Goal: Find specific page/section: Find specific page/section

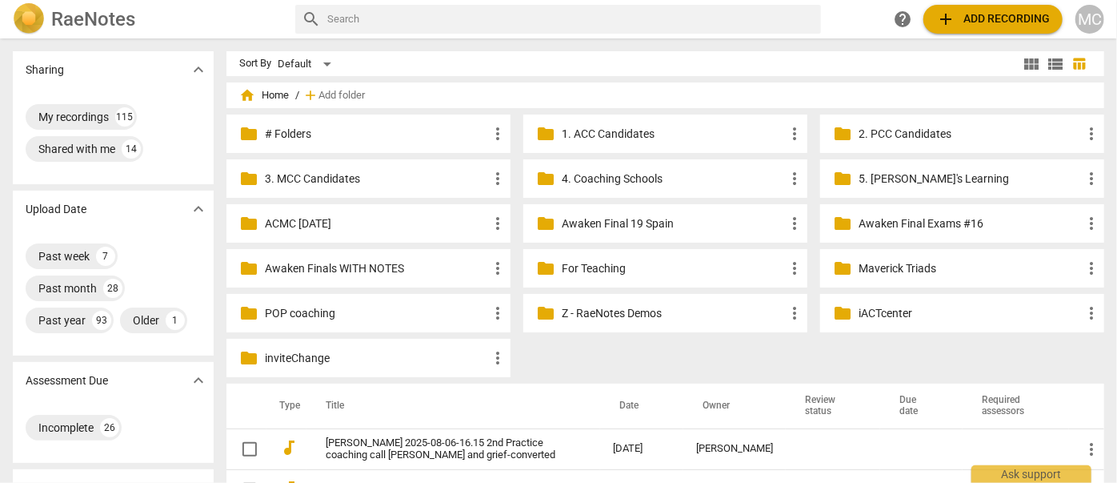
click at [538, 18] on input "text" at bounding box center [570, 19] width 487 height 26
type input "[PERSON_NAME]"
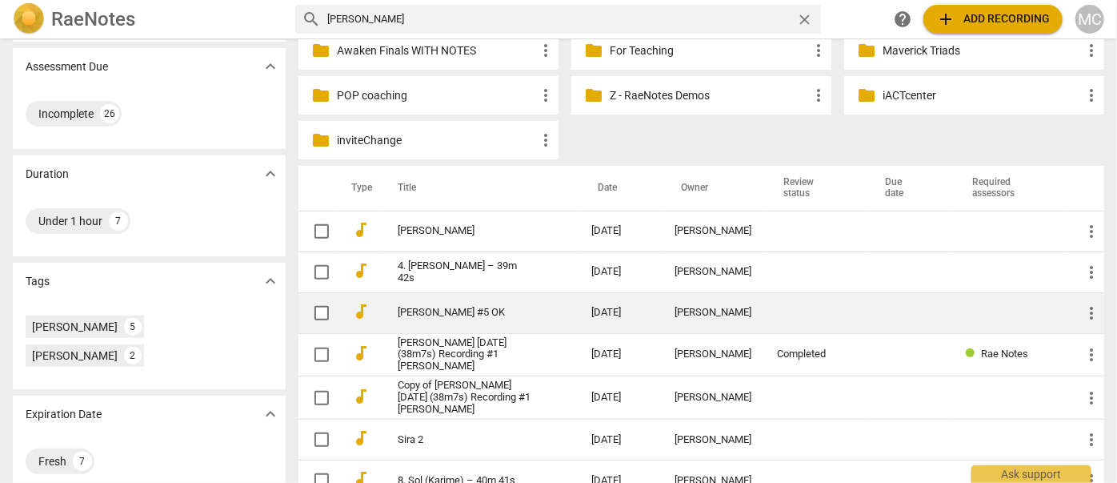
scroll to position [247, 0]
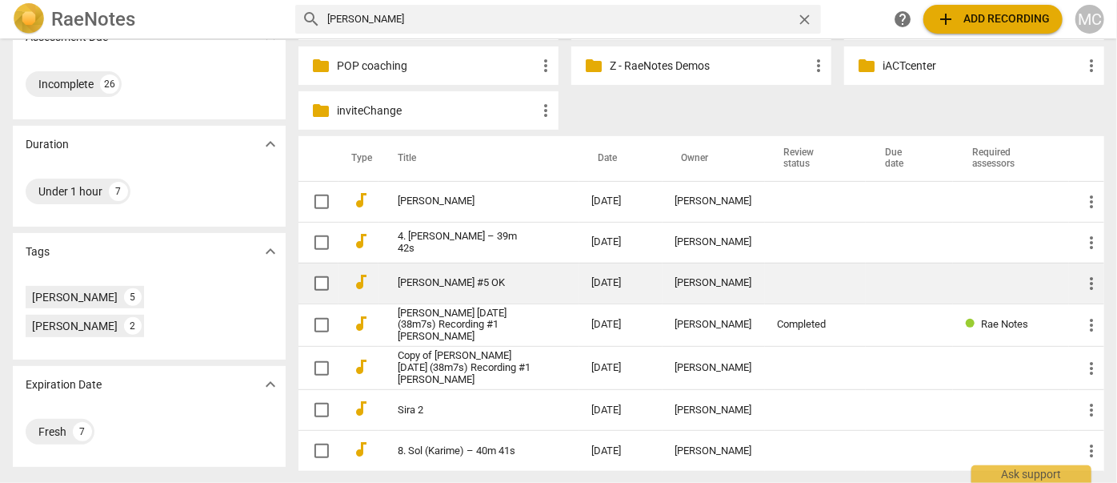
click at [435, 285] on link "[PERSON_NAME] #5 OK" at bounding box center [466, 283] width 137 height 12
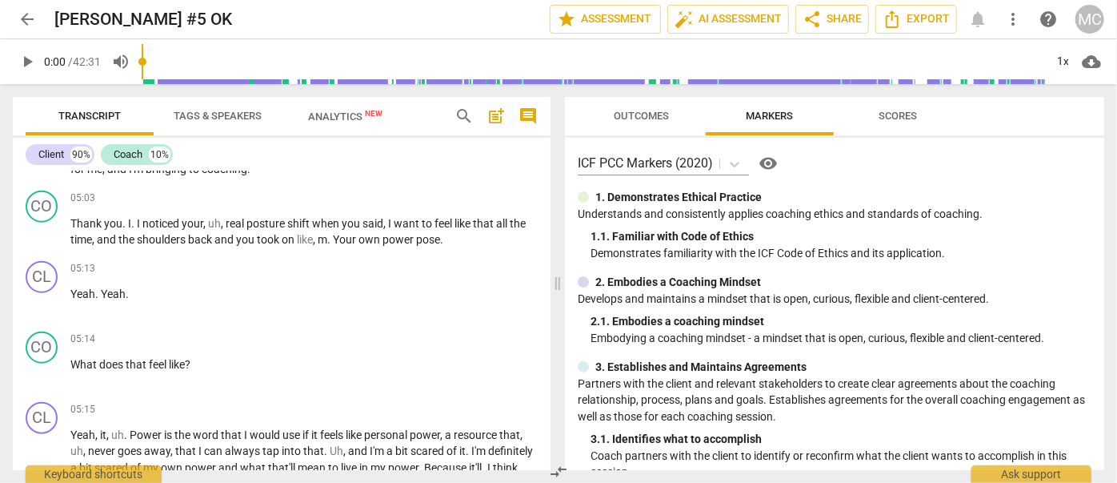
scroll to position [872, 0]
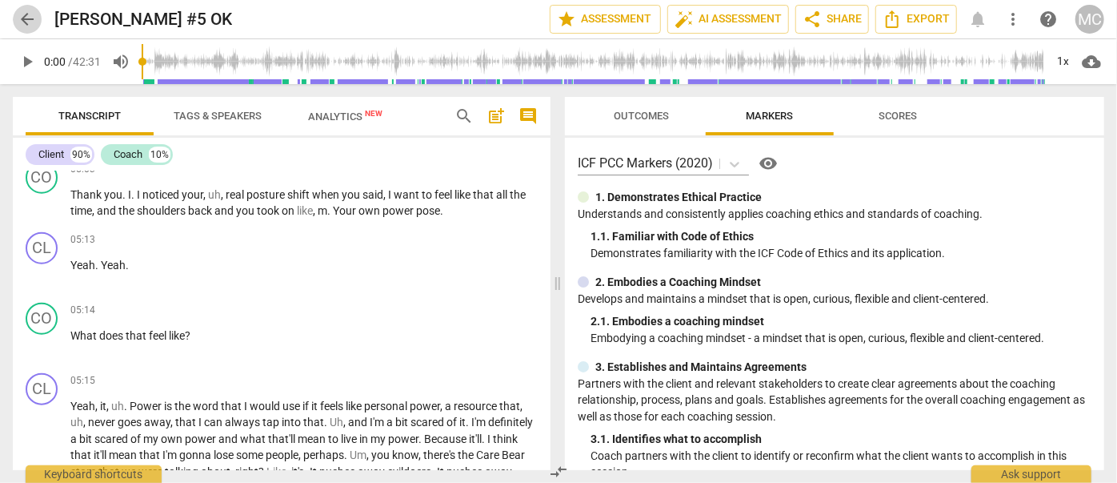
click at [27, 6] on button "arrow_back" at bounding box center [27, 19] width 29 height 29
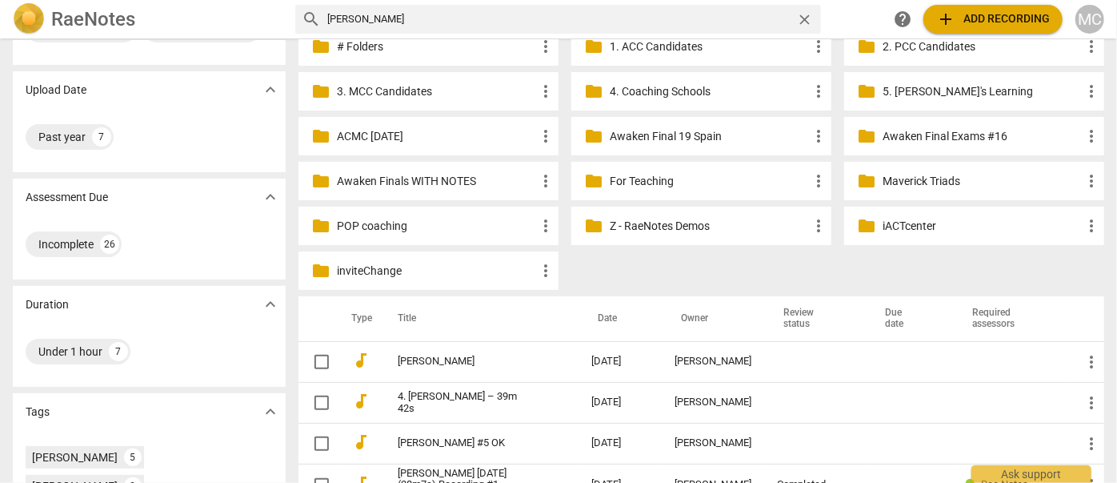
scroll to position [218, 0]
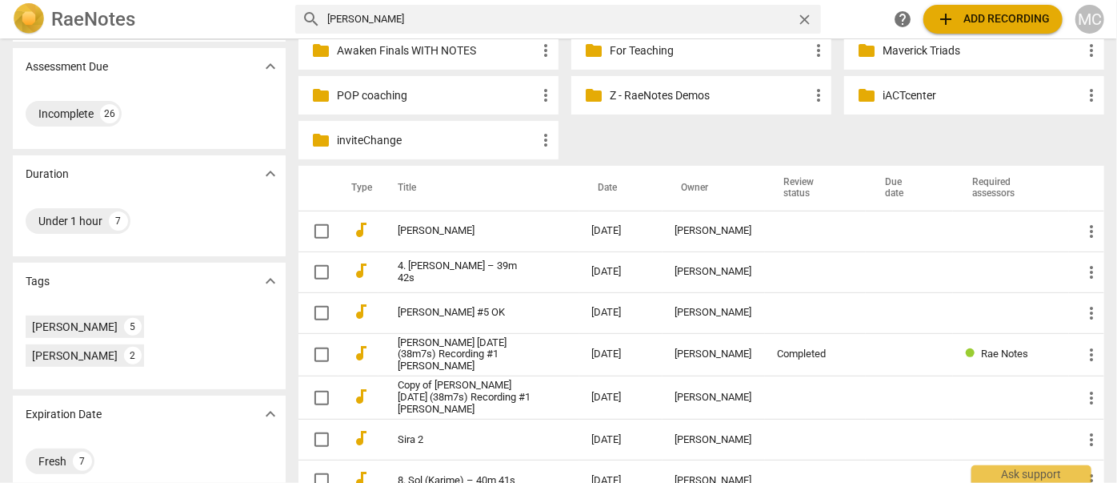
click at [786, 18] on input "emma" at bounding box center [558, 19] width 463 height 26
click at [803, 16] on span "close" at bounding box center [804, 19] width 17 height 17
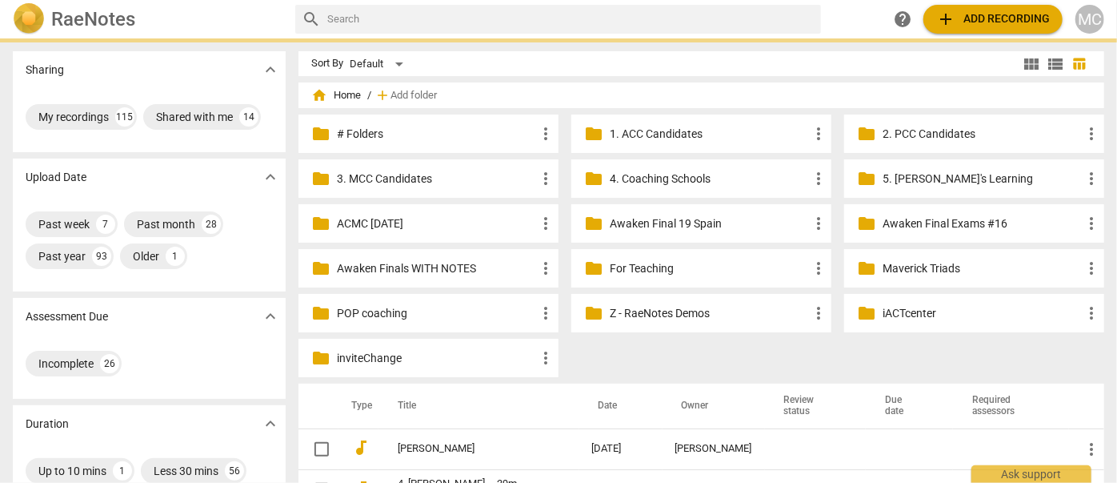
click at [744, 16] on input "text" at bounding box center [570, 19] width 487 height 26
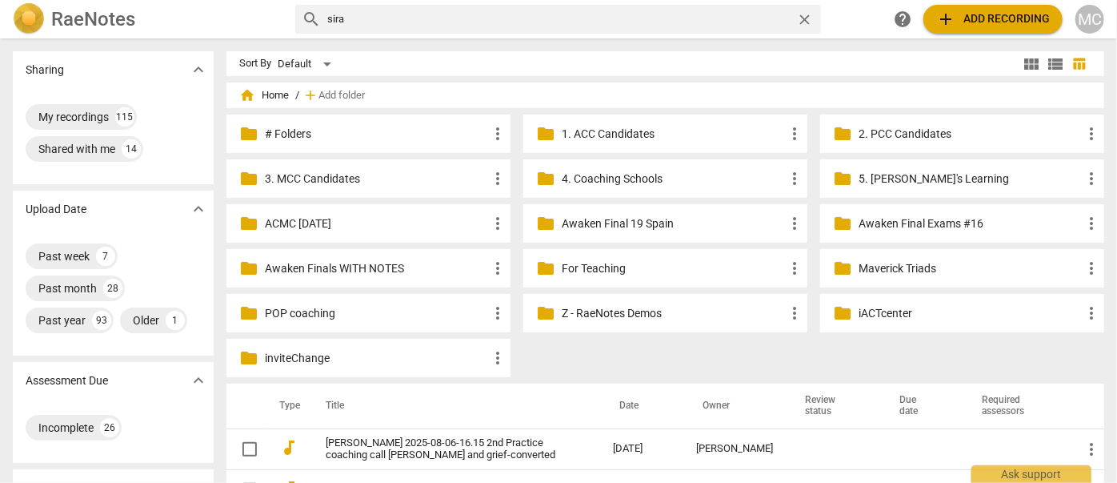
type input "sira"
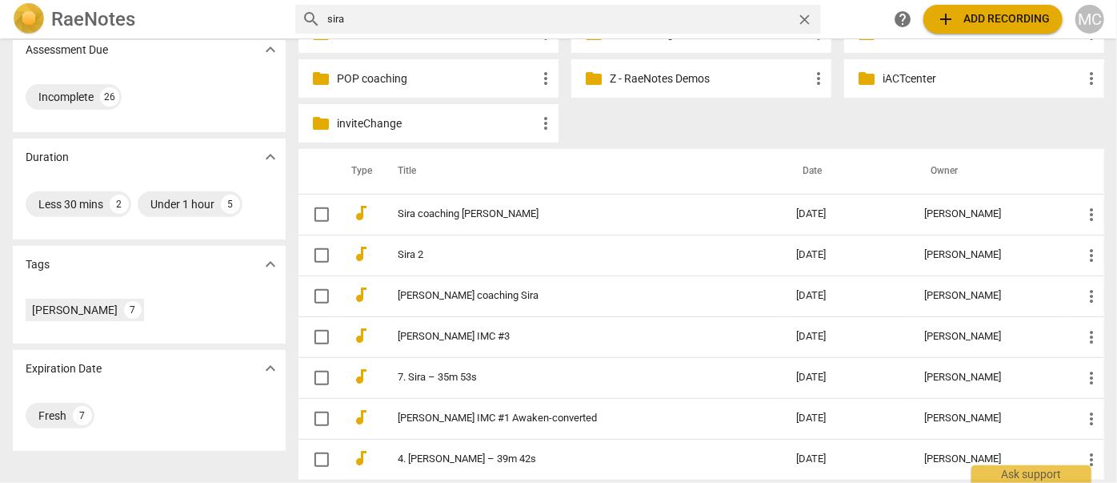
scroll to position [243, 0]
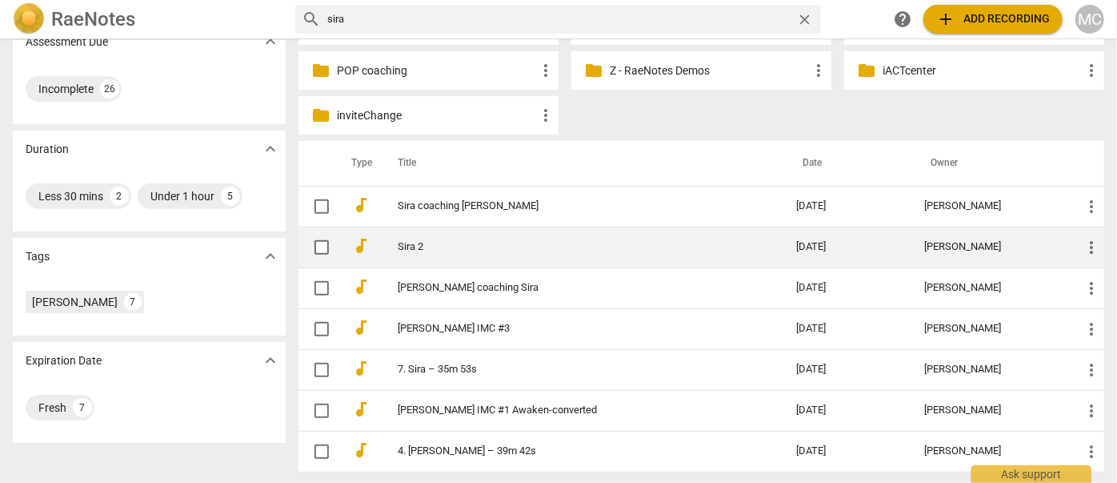
click at [410, 241] on link "Sira 2" at bounding box center [568, 247] width 341 height 12
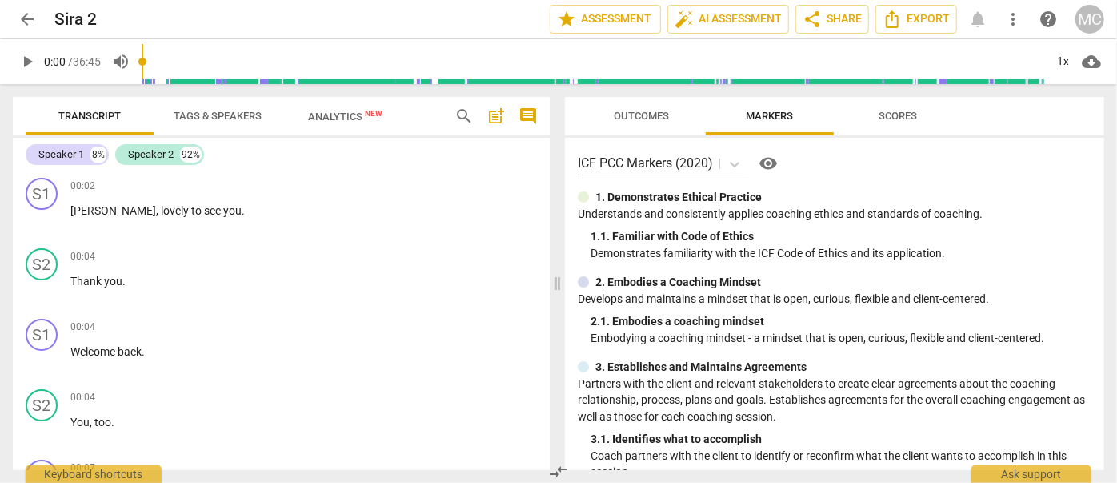
click at [22, 25] on span "arrow_back" at bounding box center [27, 19] width 19 height 19
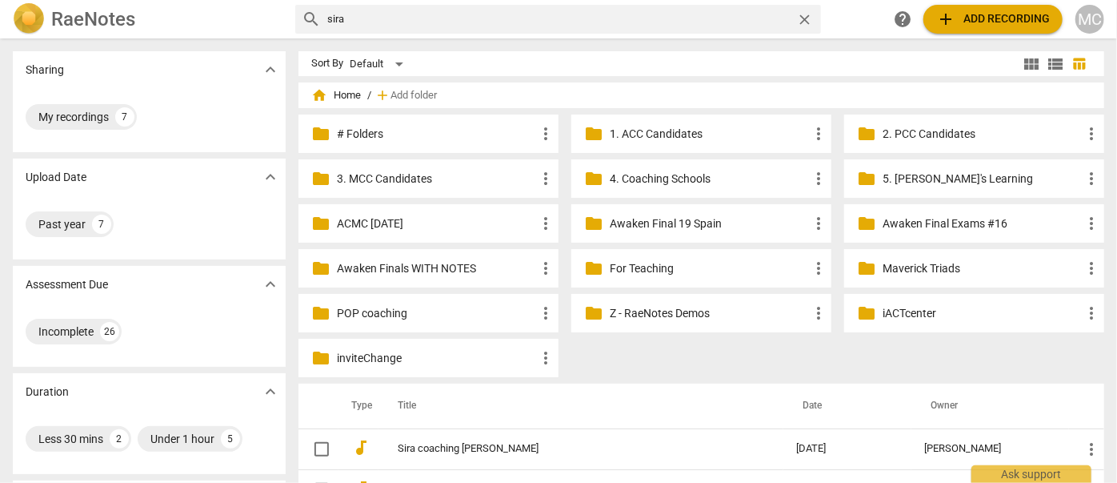
drag, startPoint x: 251, startPoint y: 2, endPoint x: 619, endPoint y: 64, distance: 372.6
click at [619, 64] on div "Sort By Default" at bounding box center [665, 63] width 708 height 25
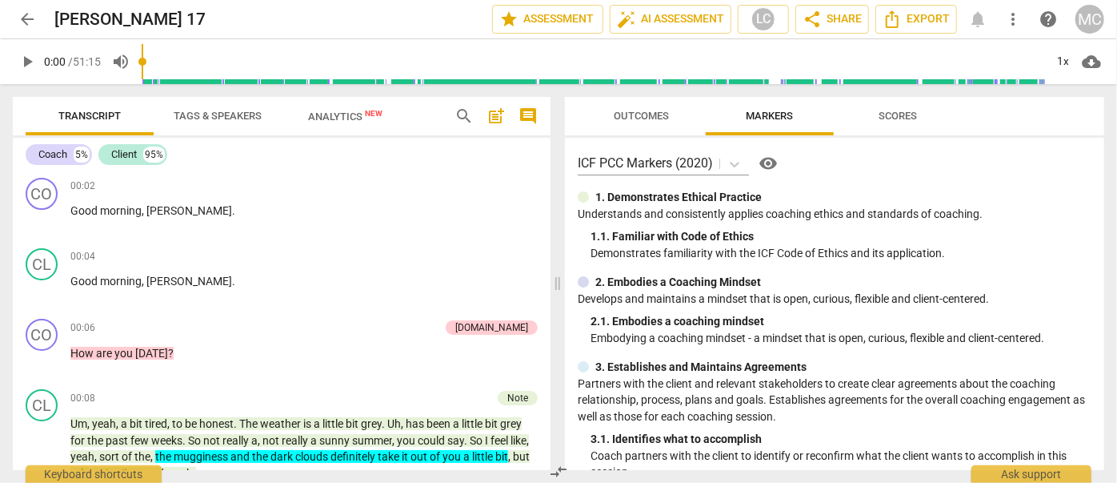
scroll to position [1673, 0]
